Goal: Use online tool/utility

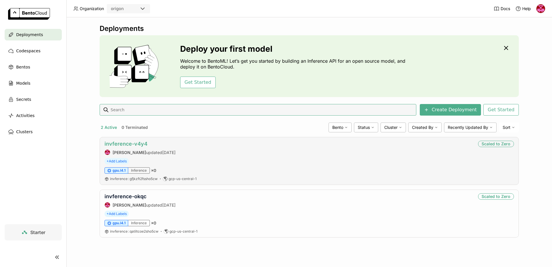
click at [135, 141] on link "invference-v4y4" at bounding box center [125, 144] width 43 height 6
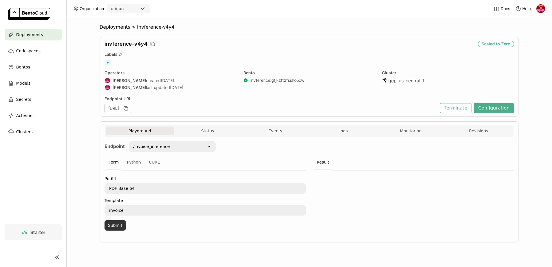
click at [112, 228] on button "Submit" at bounding box center [114, 225] width 21 height 10
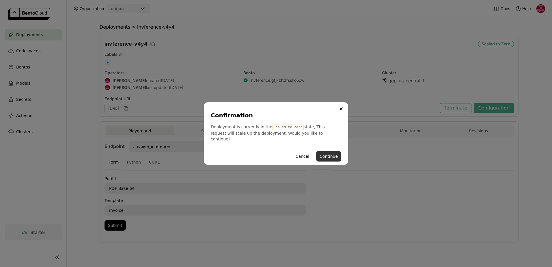
click at [330, 154] on button "Continue" at bounding box center [328, 156] width 25 height 10
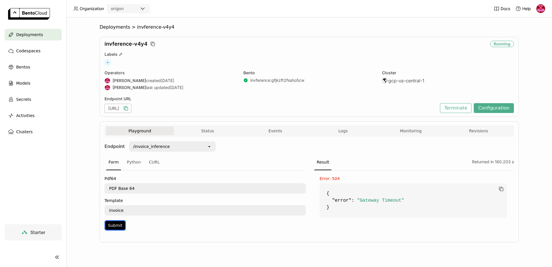
click at [129, 107] on icon "button" at bounding box center [126, 108] width 6 height 6
click at [340, 134] on button "Logs" at bounding box center [343, 130] width 68 height 9
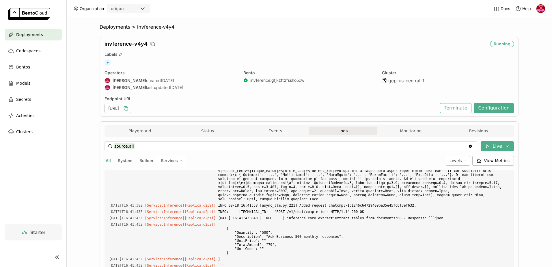
scroll to position [2762, 0]
